Goal: Submit feedback/report problem

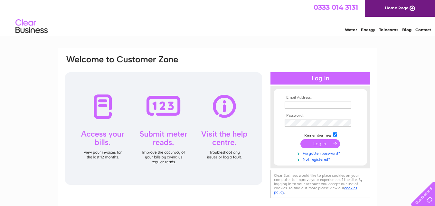
click at [298, 106] on input "text" at bounding box center [317, 105] width 66 height 7
drag, startPoint x: 333, startPoint y: 102, endPoint x: 199, endPoint y: 108, distance: 134.2
click at [200, 108] on div "Email Address: paul@hallaran.net Password:" at bounding box center [217, 128] width 306 height 146
type input "info@pier-auge.co.uk"
click at [317, 141] on input "submit" at bounding box center [320, 143] width 40 height 9
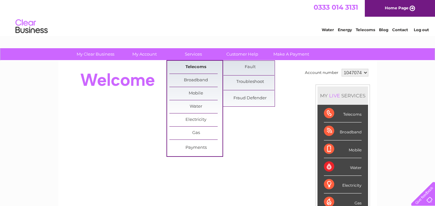
click at [197, 65] on link "Telecoms" at bounding box center [195, 67] width 53 height 13
click at [253, 65] on link "Fault" at bounding box center [249, 67] width 53 height 13
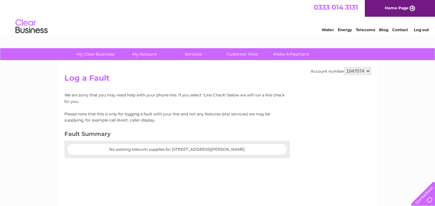
click at [355, 68] on select "1047074" at bounding box center [357, 71] width 27 height 8
click at [154, 71] on div "Account number 1047074 Log a Fault We are sorry that you may need help with you…" at bounding box center [217, 151] width 318 height 180
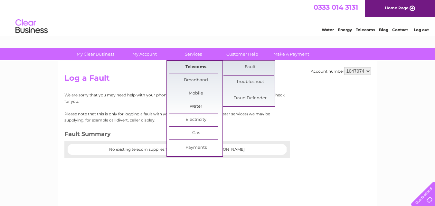
click at [194, 66] on link "Telecoms" at bounding box center [195, 67] width 53 height 13
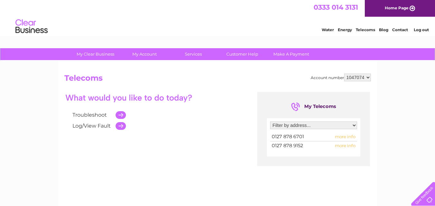
click at [289, 125] on select "Filter by address... 7 High Street, Burnham On Sea, Somerset, TA8 1NX" at bounding box center [313, 126] width 87 height 8
click at [249, 129] on div "Troubleshoot Log/View Fault My Telecoms Filter by address... 7 High Street, Bur…" at bounding box center [217, 154] width 306 height 125
click at [367, 78] on select "1047074" at bounding box center [357, 78] width 27 height 8
